Goal: Navigation & Orientation: Understand site structure

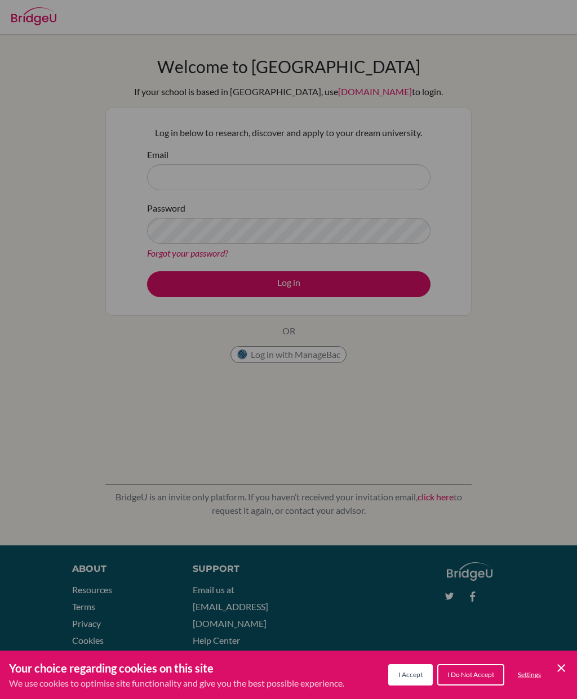
click at [409, 677] on span "I Accept" at bounding box center [410, 675] width 24 height 8
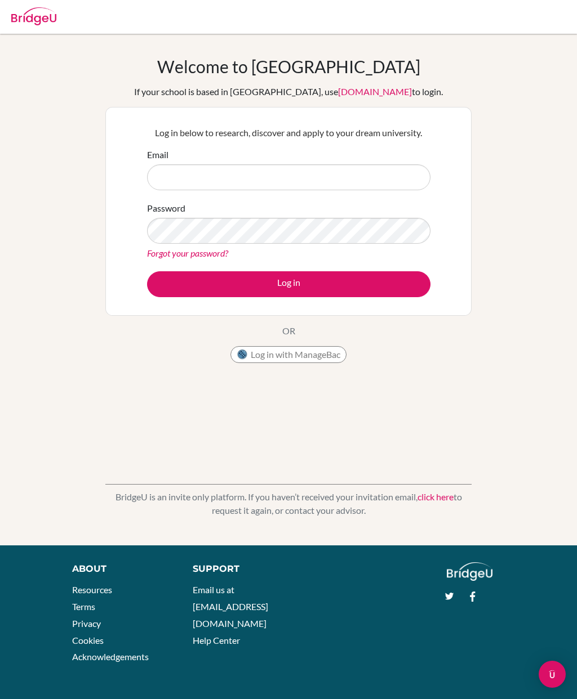
click at [92, 573] on div "About" at bounding box center [120, 570] width 96 height 14
click at [96, 578] on div "About Resources Terms Privacy Cookies Acknowledgements" at bounding box center [120, 617] width 113 height 109
click at [483, 581] on img at bounding box center [470, 572] width 46 height 19
click at [561, 664] on div "Open Intercom Messenger" at bounding box center [551, 674] width 27 height 27
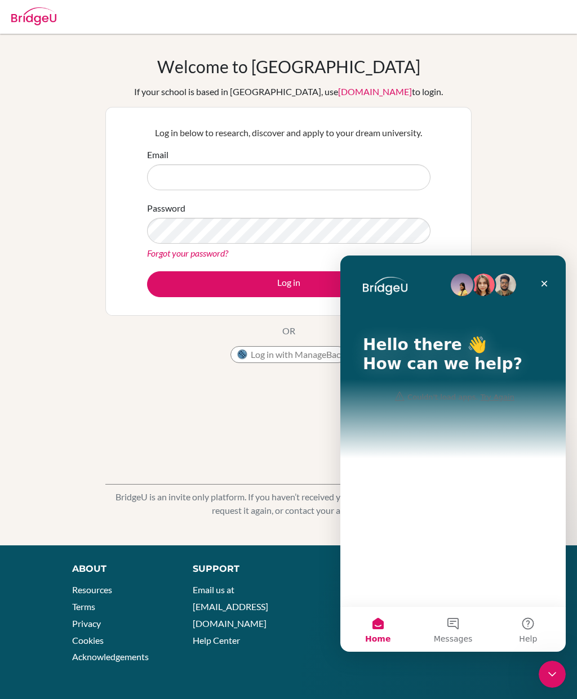
click at [154, 63] on div "Welcome to BridgeU If your school is based in China, use app.bridge-u.com.cn to…" at bounding box center [288, 212] width 366 height 313
click at [33, 23] on img at bounding box center [33, 16] width 45 height 18
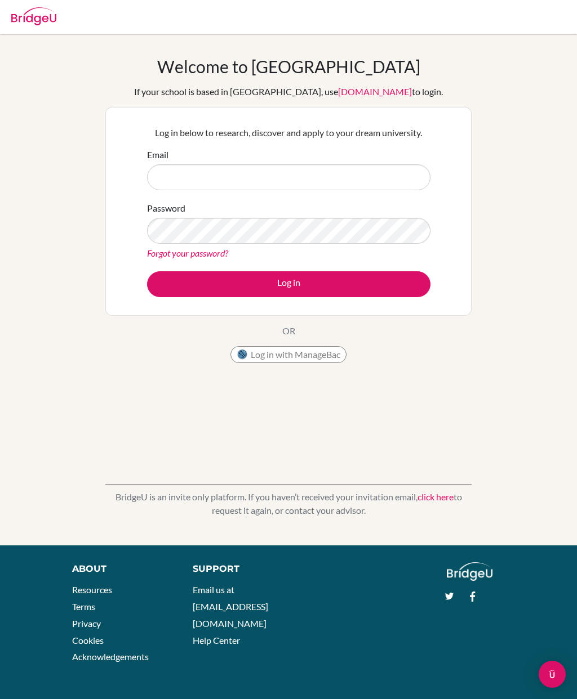
click at [51, 17] on img at bounding box center [33, 16] width 45 height 18
